Goal: Task Accomplishment & Management: Complete application form

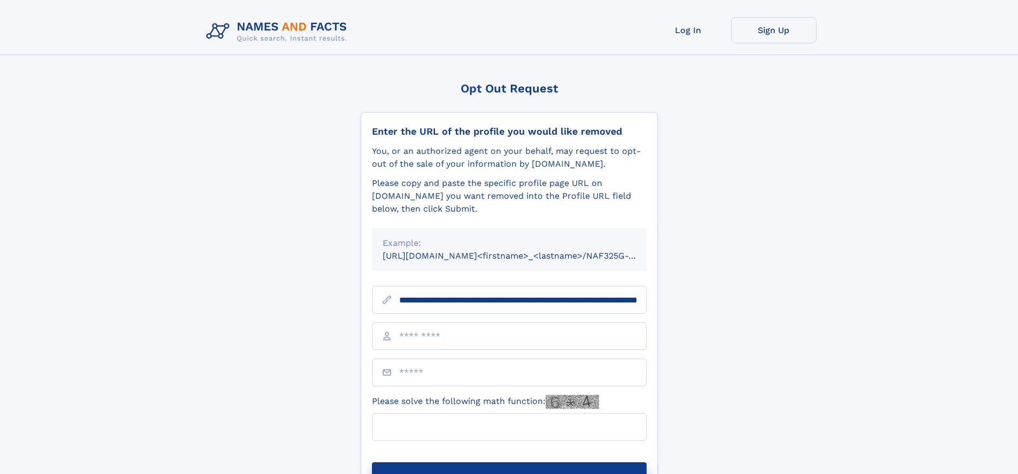
scroll to position [0, 116]
type input "**********"
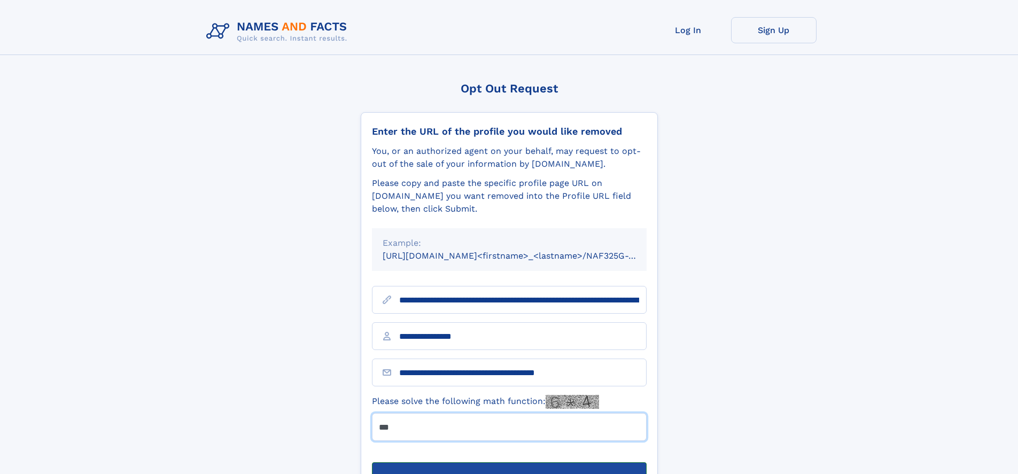
type input "***"
click at [509, 462] on button "Submit Opt Out Request" at bounding box center [509, 479] width 275 height 34
